Goal: Task Accomplishment & Management: Manage account settings

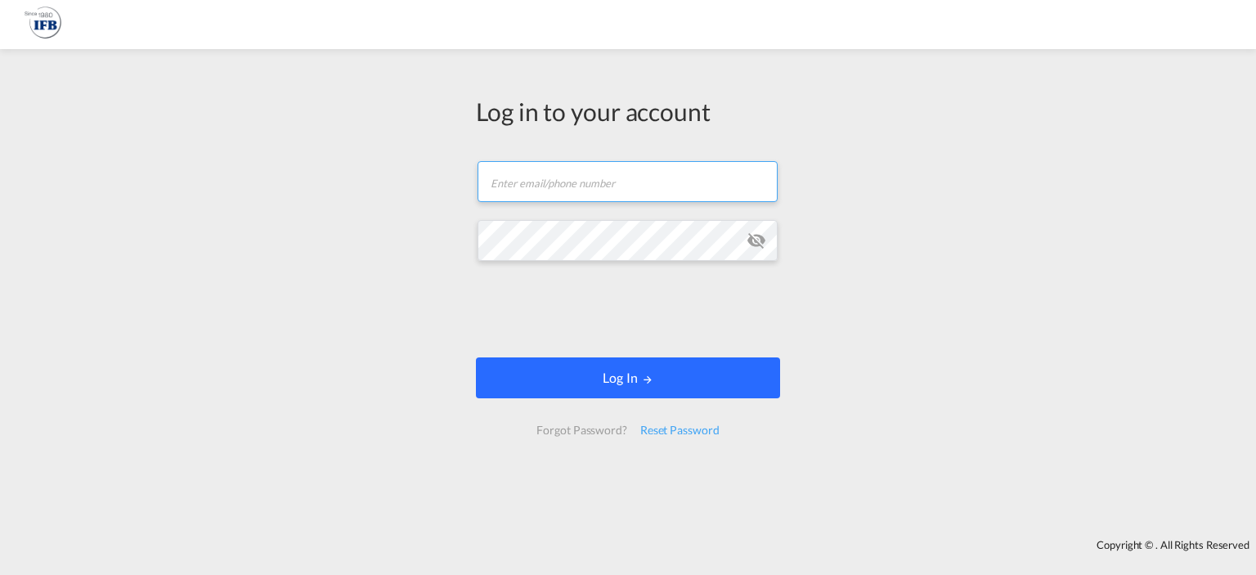
type input "[PERSON_NAME][EMAIL_ADDRESS][DOMAIN_NAME]"
click at [616, 375] on button "Log In" at bounding box center [628, 377] width 304 height 41
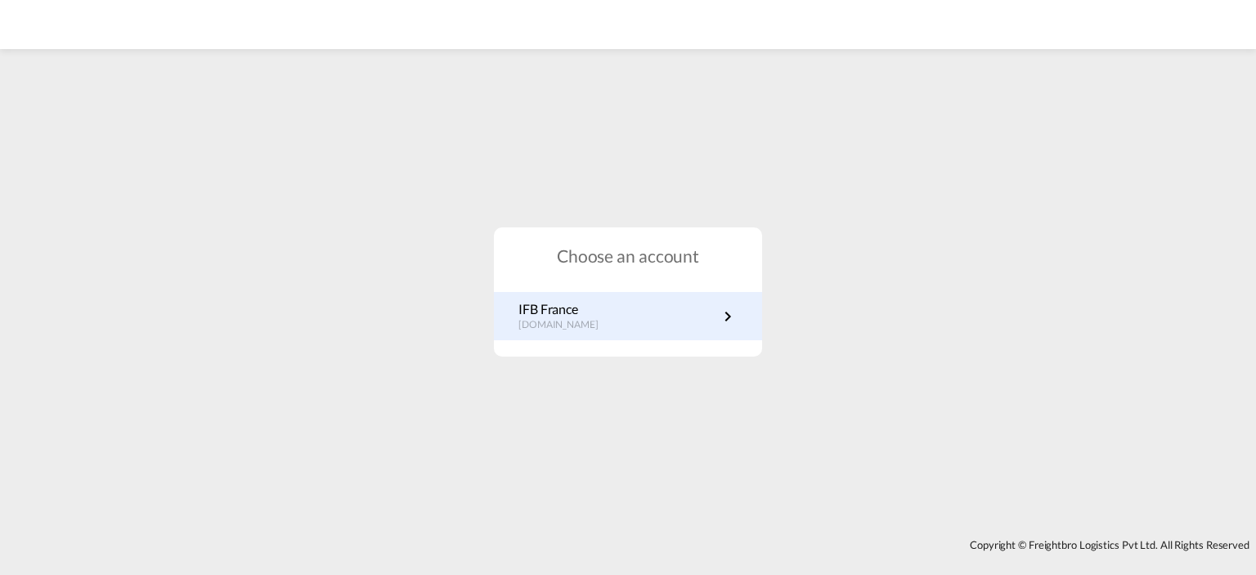
click at [575, 303] on p "IFB France" at bounding box center [566, 309] width 96 height 18
